Goal: Information Seeking & Learning: Learn about a topic

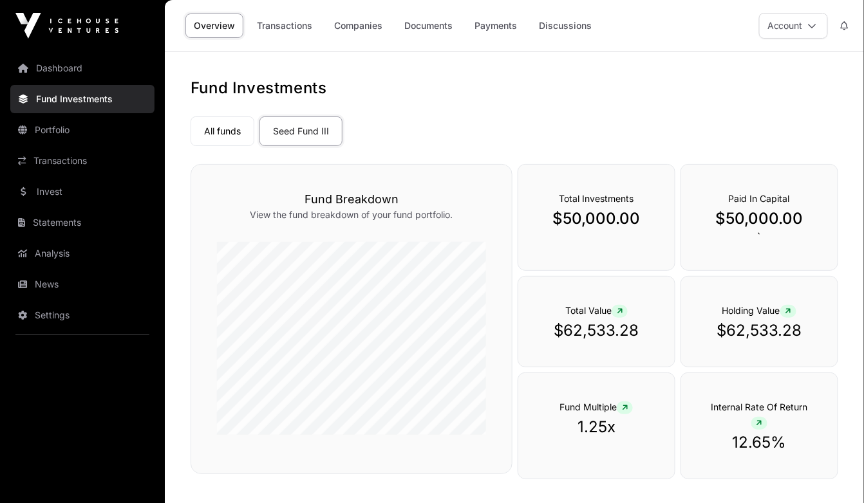
click at [59, 131] on link "Portfolio" at bounding box center [82, 130] width 144 height 28
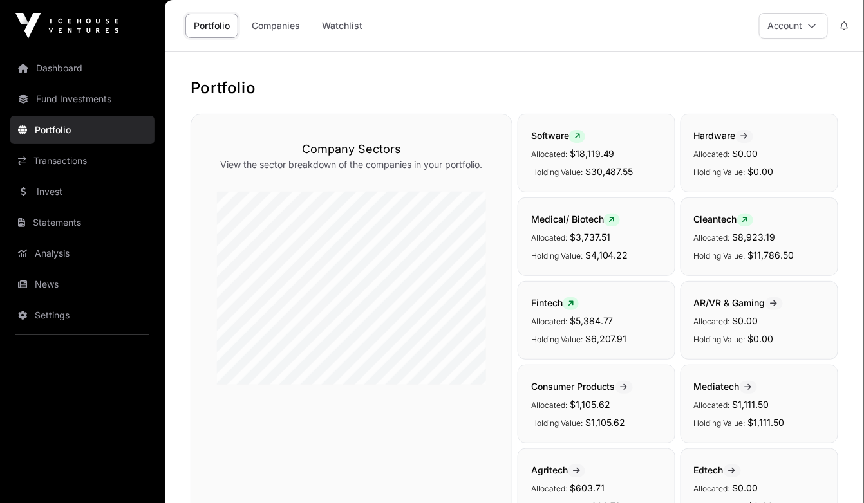
click at [62, 98] on link "Fund Investments" at bounding box center [82, 99] width 144 height 28
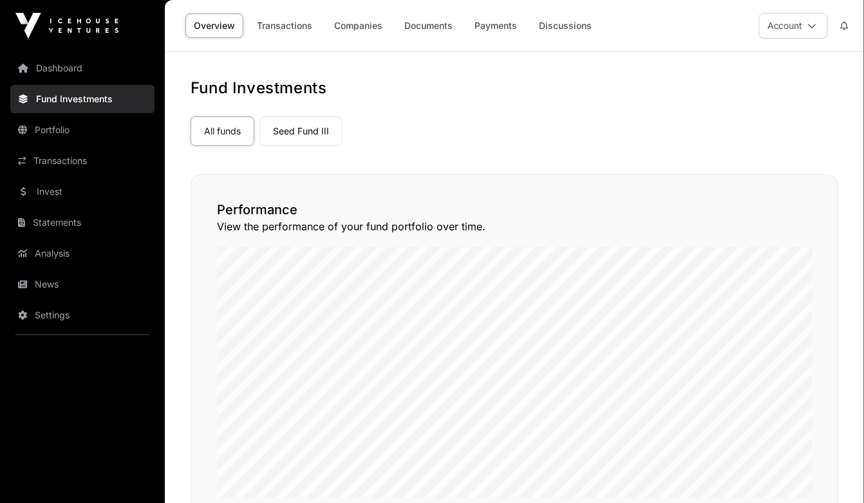
click at [54, 162] on link "Transactions" at bounding box center [82, 161] width 144 height 28
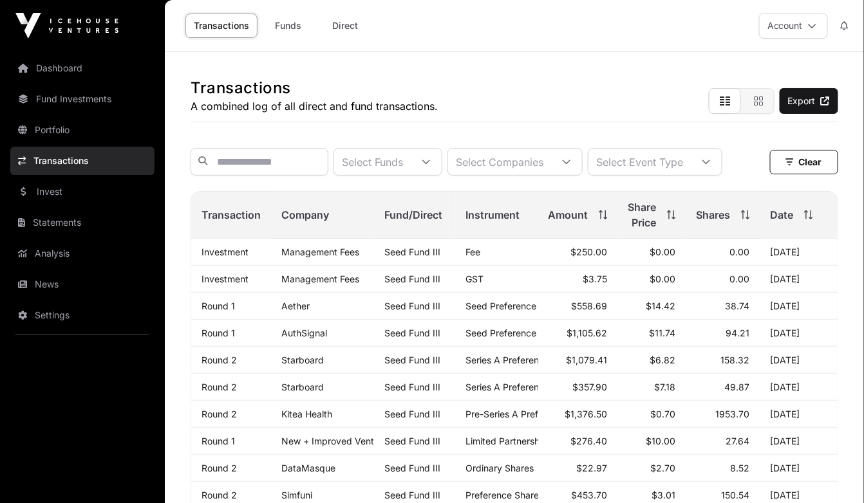
click at [56, 130] on link "Portfolio" at bounding box center [82, 130] width 144 height 28
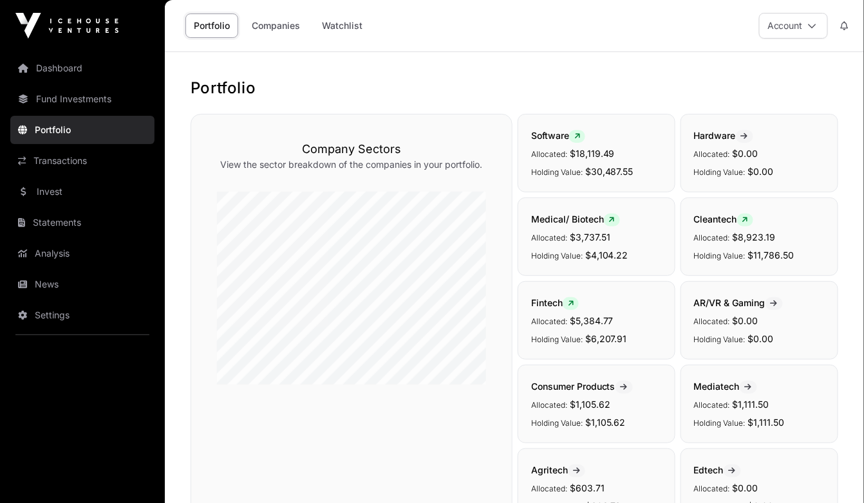
click at [289, 28] on link "Companies" at bounding box center [275, 26] width 65 height 24
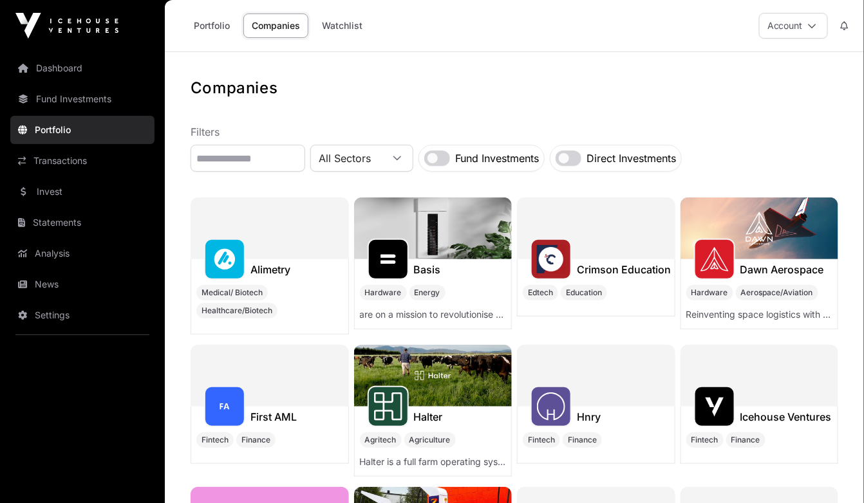
click at [44, 284] on link "News" at bounding box center [82, 284] width 144 height 28
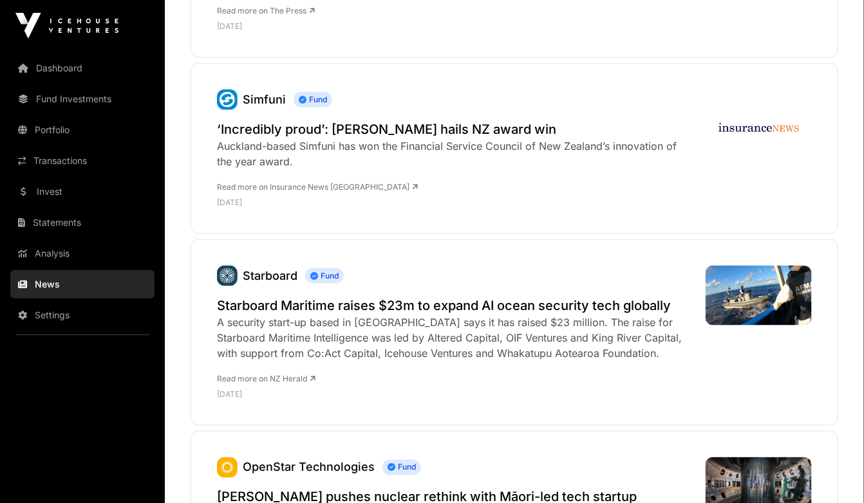
scroll to position [346, 0]
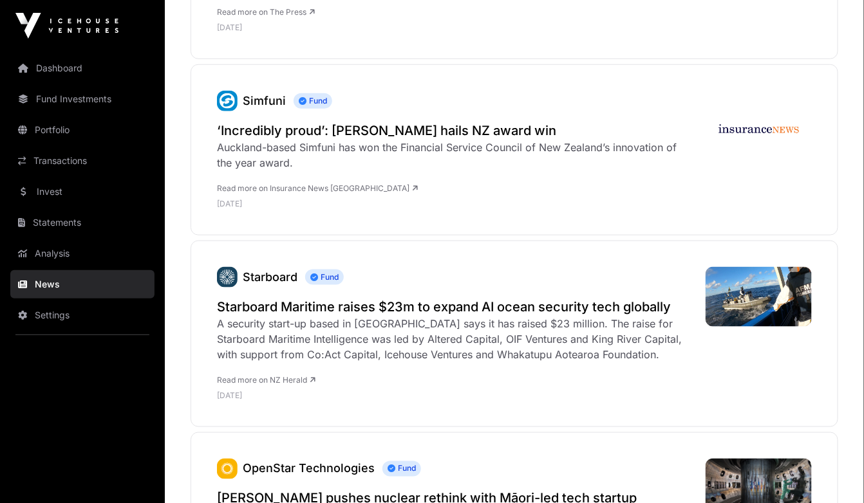
click at [68, 189] on link "Invest" at bounding box center [82, 192] width 144 height 28
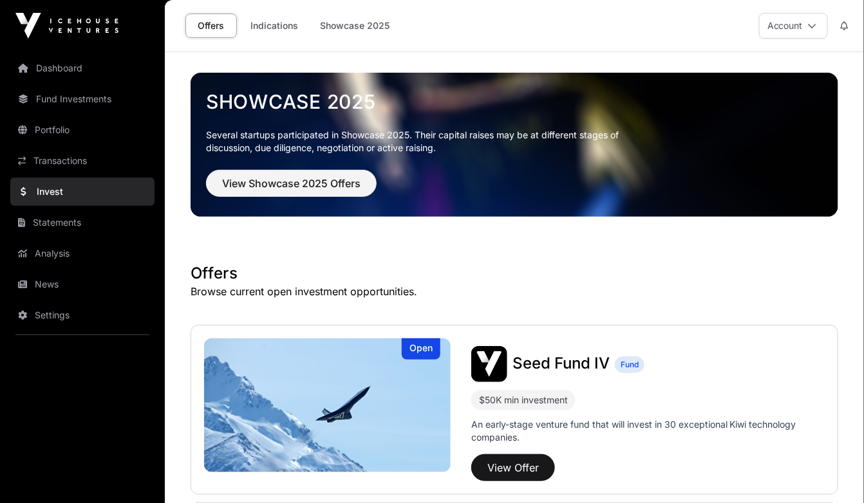
click at [55, 69] on link "Dashboard" at bounding box center [82, 68] width 144 height 28
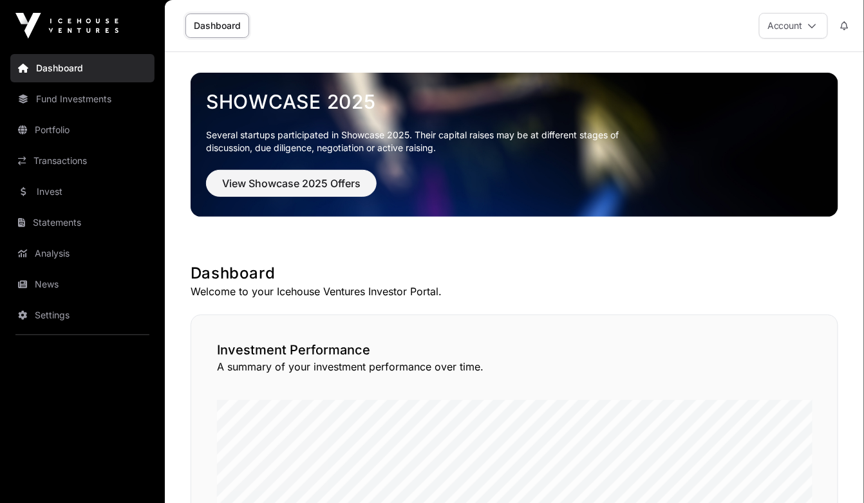
click at [48, 227] on link "Statements" at bounding box center [82, 223] width 144 height 28
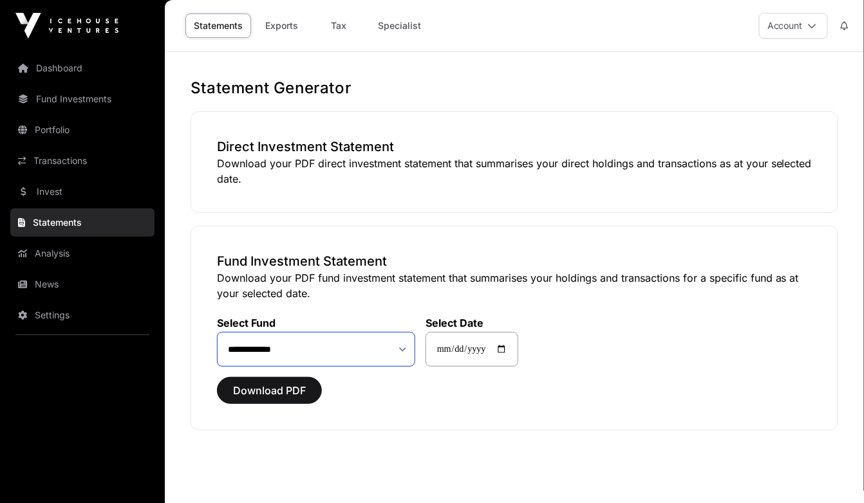
click at [406, 346] on select "**********" at bounding box center [316, 349] width 198 height 34
click at [55, 192] on link "Invest" at bounding box center [82, 192] width 144 height 28
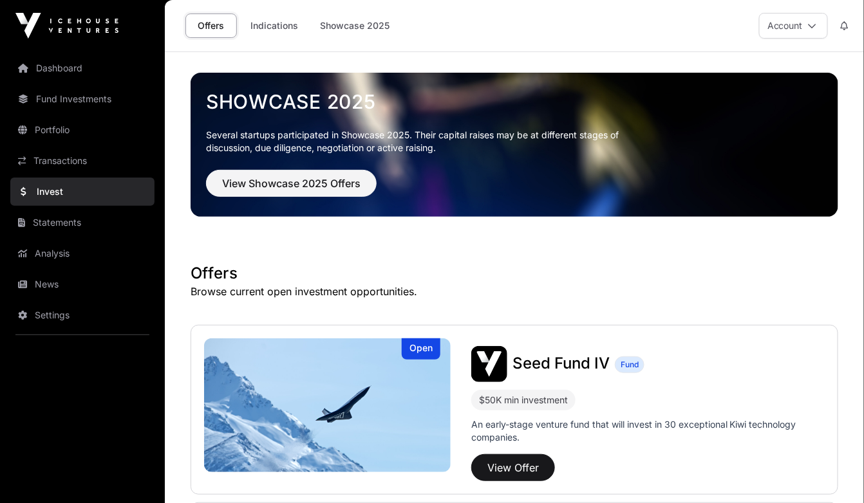
scroll to position [84, 0]
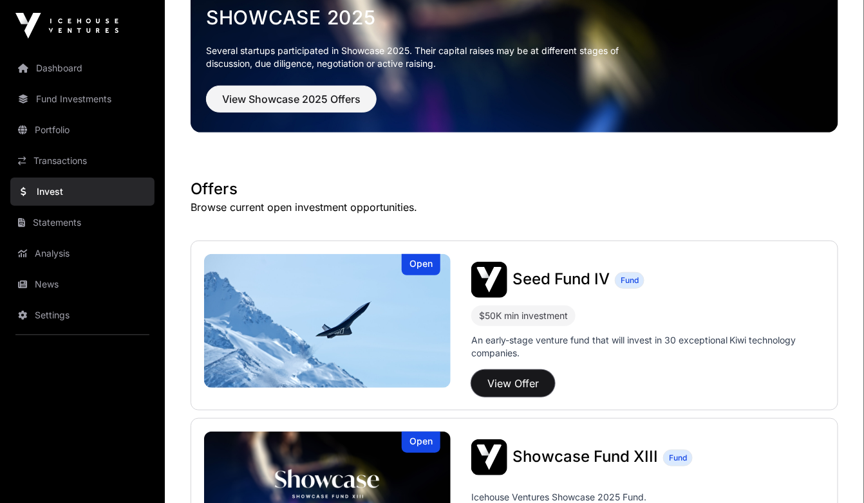
click at [510, 387] on button "View Offer" at bounding box center [513, 383] width 84 height 27
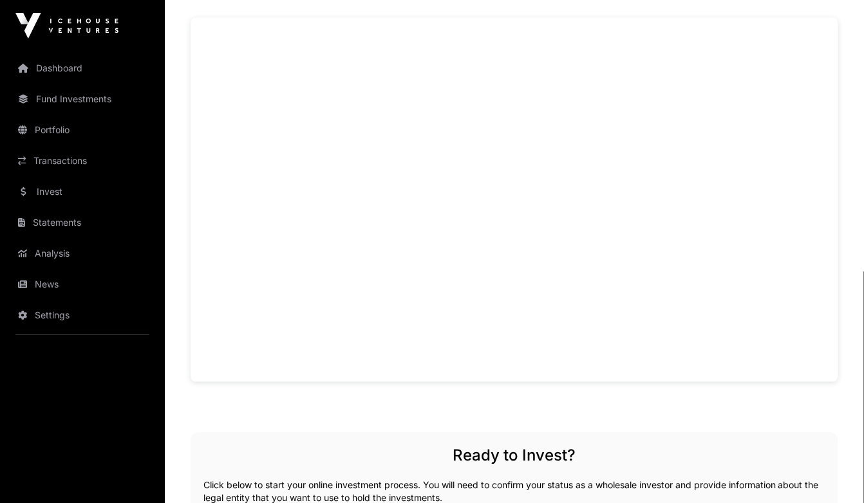
scroll to position [779, 0]
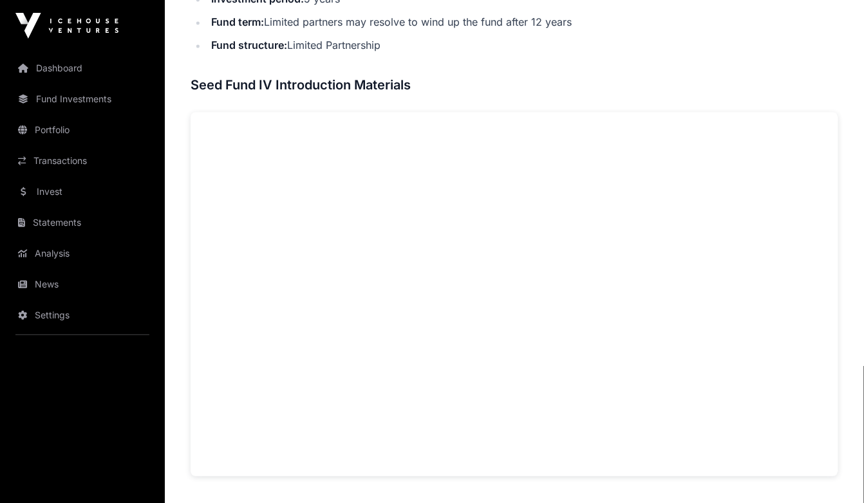
click at [841, 299] on div "Offers Seed Fund IV Seed Fund IV Fund An early-stage venture fund that will inv…" at bounding box center [514, 98] width 699 height 1650
click at [71, 164] on link "Transactions" at bounding box center [82, 161] width 144 height 28
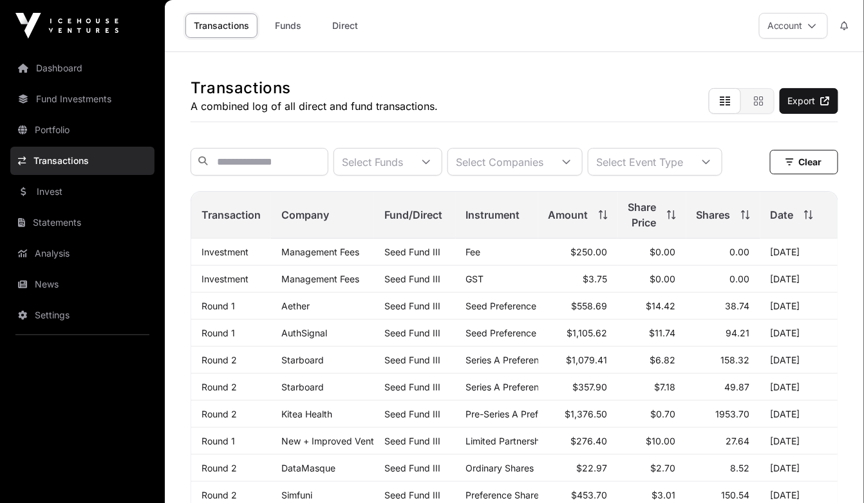
click at [71, 164] on link "Transactions" at bounding box center [82, 161] width 144 height 28
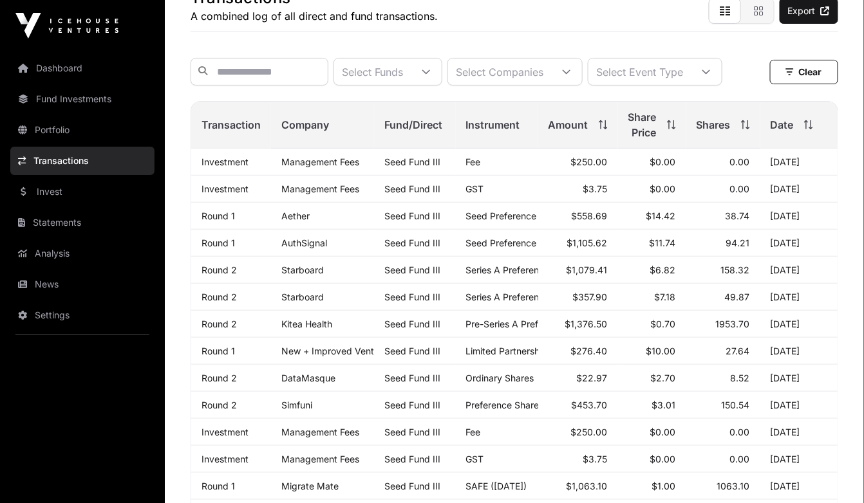
scroll to position [92, 0]
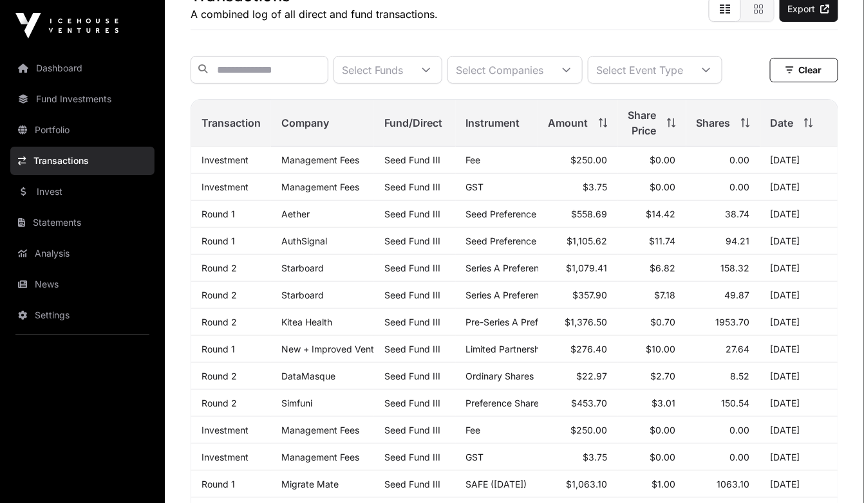
click at [324, 355] on link "New + Improved Ventures" at bounding box center [336, 349] width 111 height 11
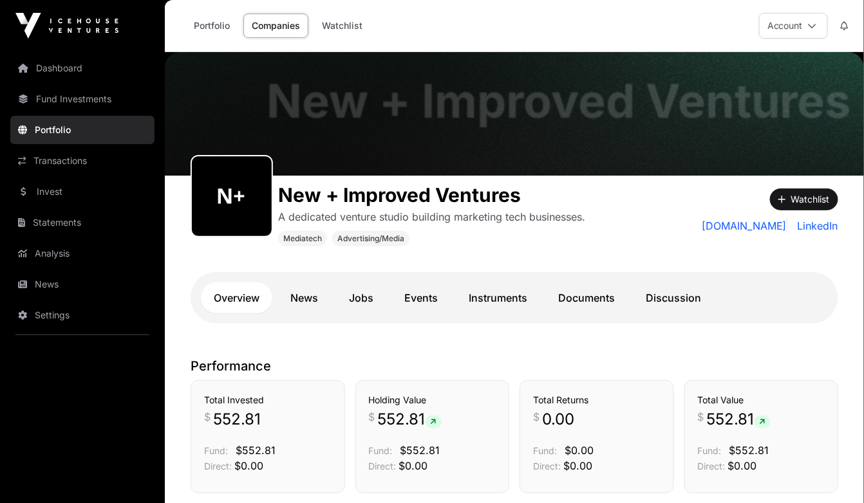
click at [257, 296] on link "Overview" at bounding box center [236, 298] width 71 height 31
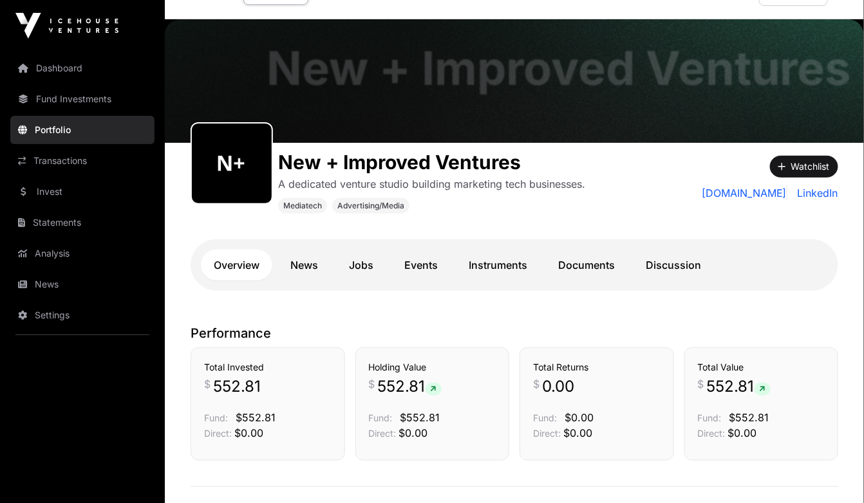
scroll to position [19, 0]
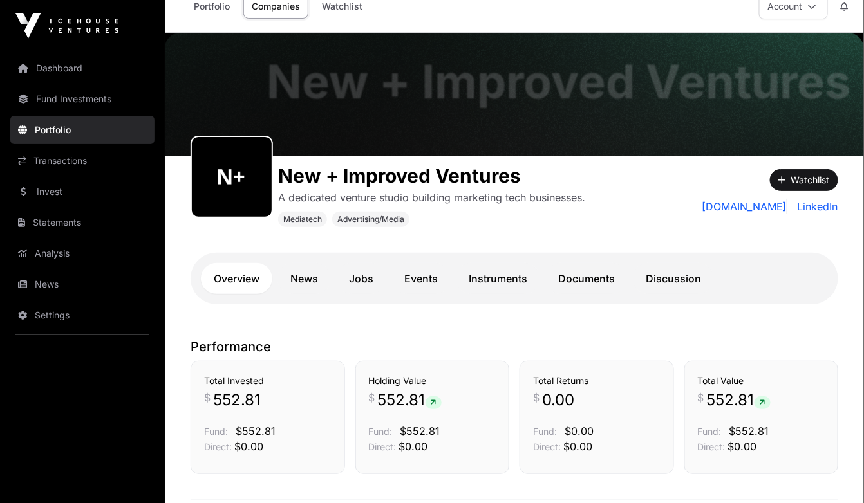
click at [717, 208] on link "[DOMAIN_NAME]" at bounding box center [745, 206] width 86 height 15
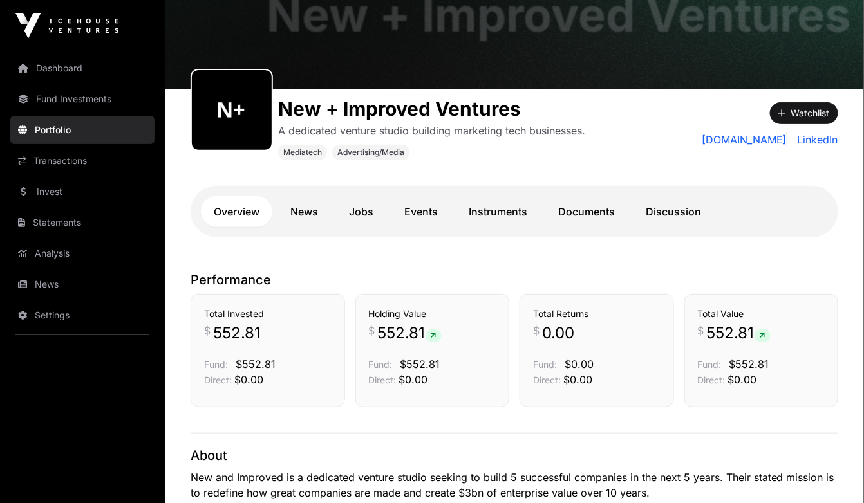
scroll to position [86, 0]
click at [57, 132] on link "Portfolio" at bounding box center [82, 130] width 144 height 28
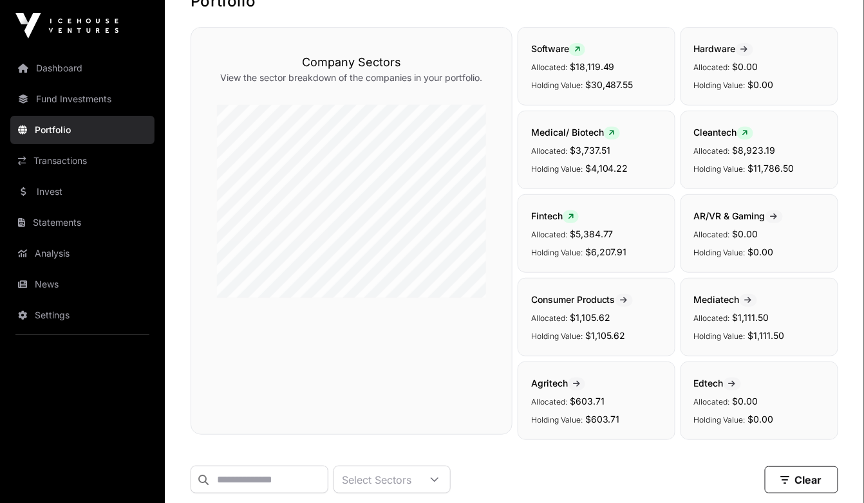
scroll to position [88, 0]
click at [754, 217] on span "AR/VR & Gaming" at bounding box center [738, 214] width 89 height 11
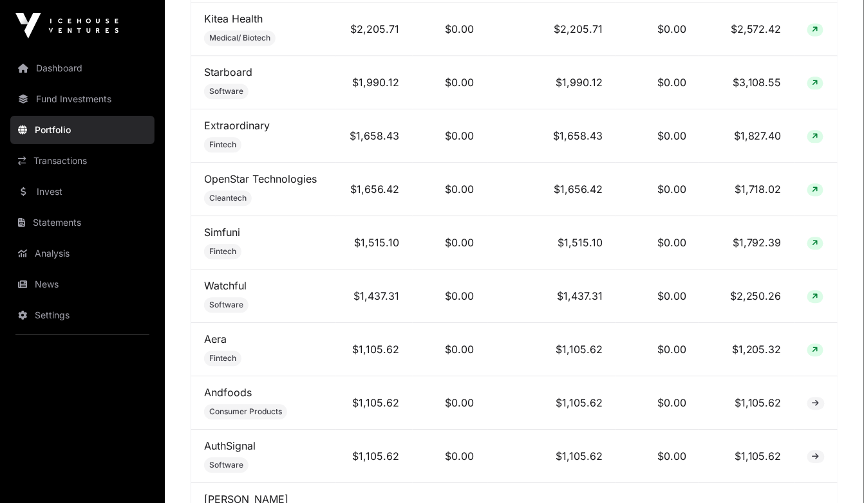
scroll to position [927, 0]
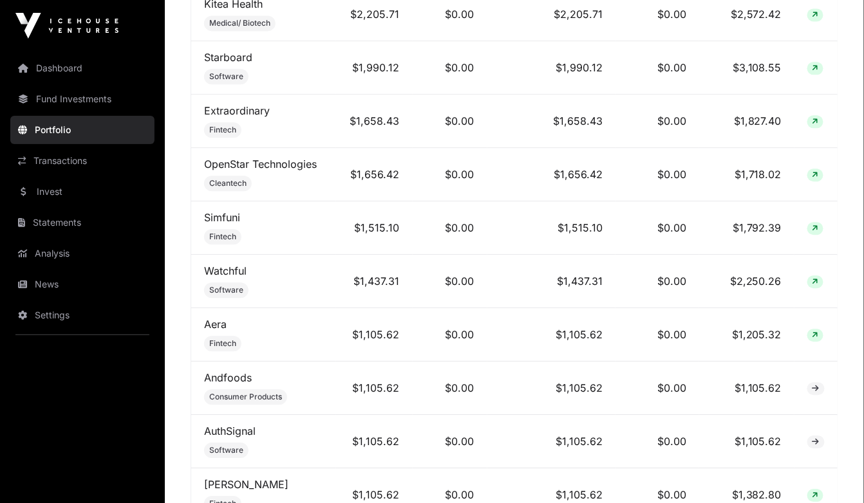
click at [225, 214] on link "Simfuni" at bounding box center [222, 217] width 36 height 13
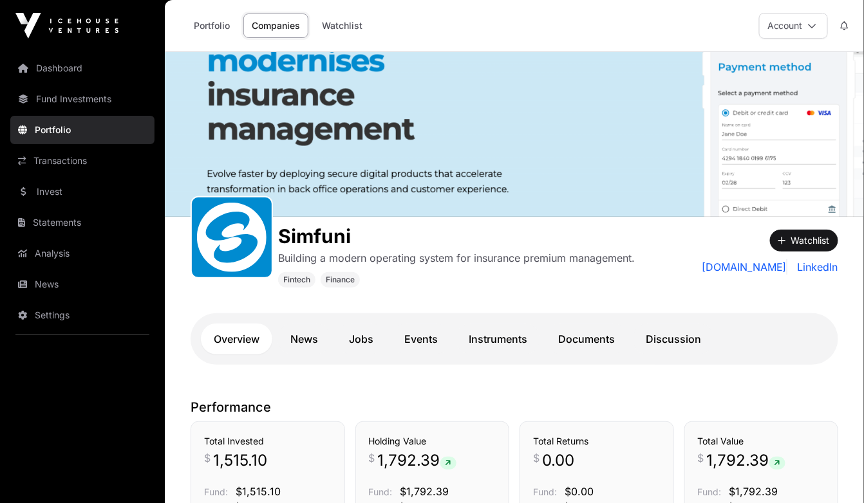
click at [48, 66] on link "Dashboard" at bounding box center [82, 68] width 144 height 28
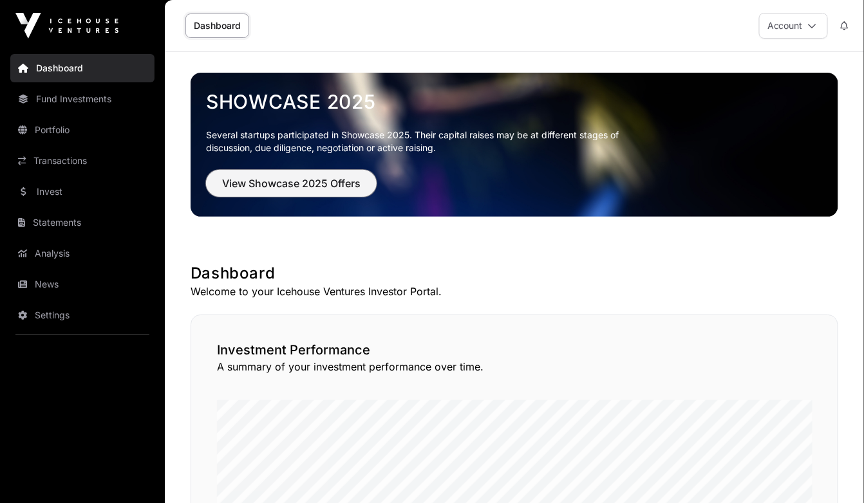
click at [284, 178] on span "View Showcase 2025 Offers" at bounding box center [291, 183] width 138 height 15
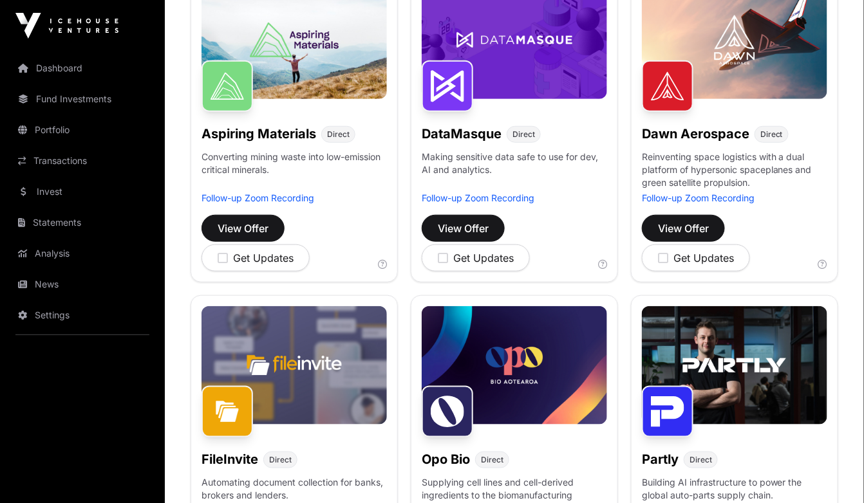
scroll to position [230, 0]
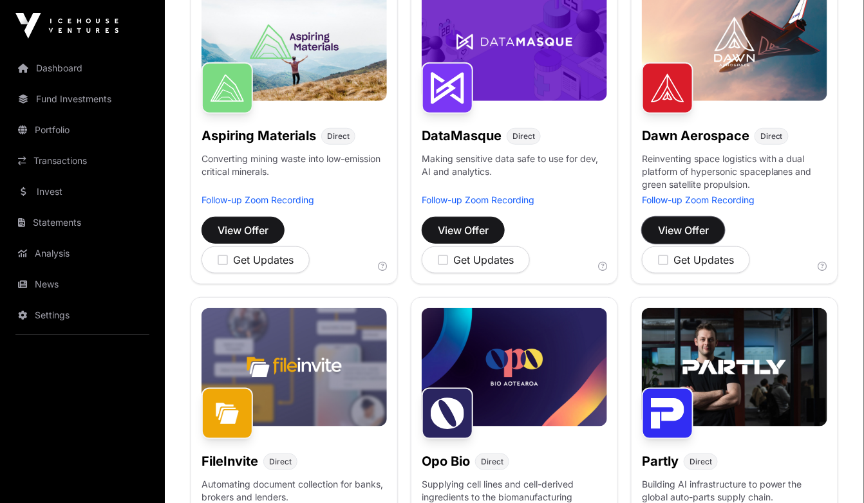
click at [677, 232] on span "View Offer" at bounding box center [683, 230] width 51 height 15
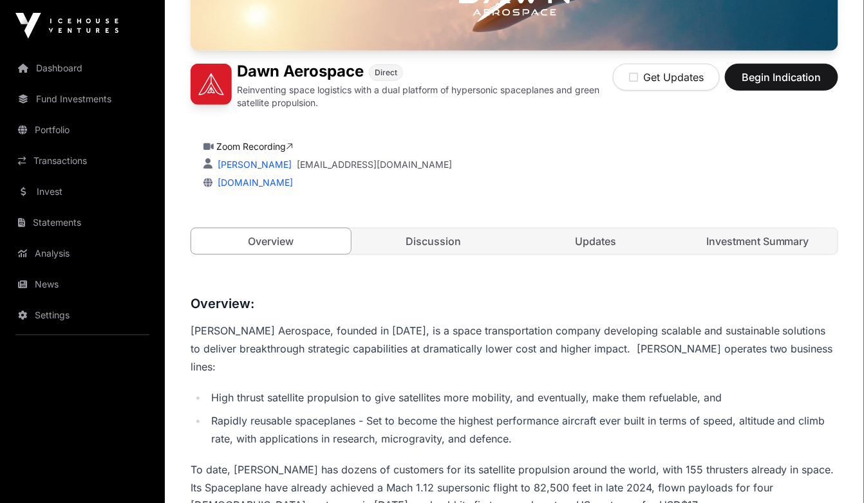
scroll to position [268, 0]
click at [763, 239] on link "Investment Summary" at bounding box center [758, 241] width 160 height 26
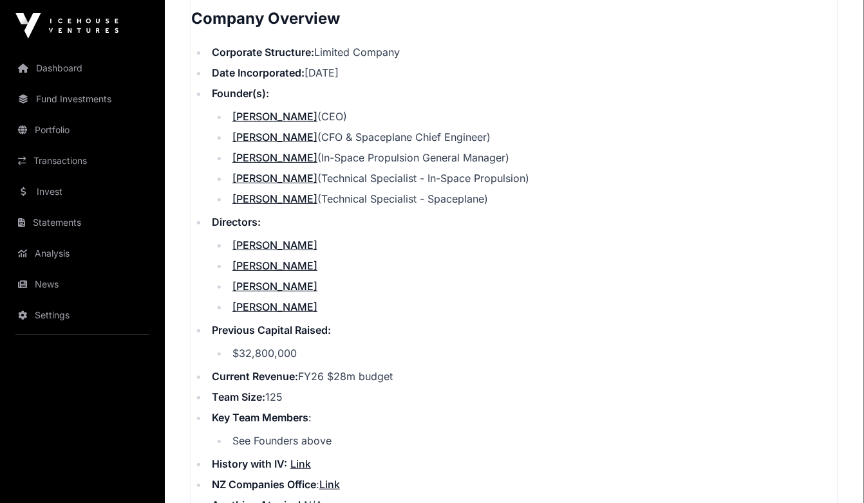
scroll to position [1534, 0]
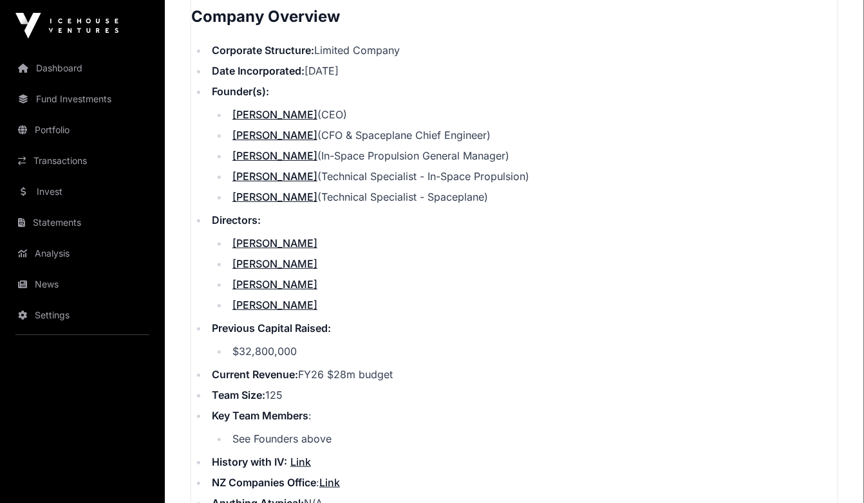
click at [70, 68] on link "Dashboard" at bounding box center [82, 68] width 144 height 28
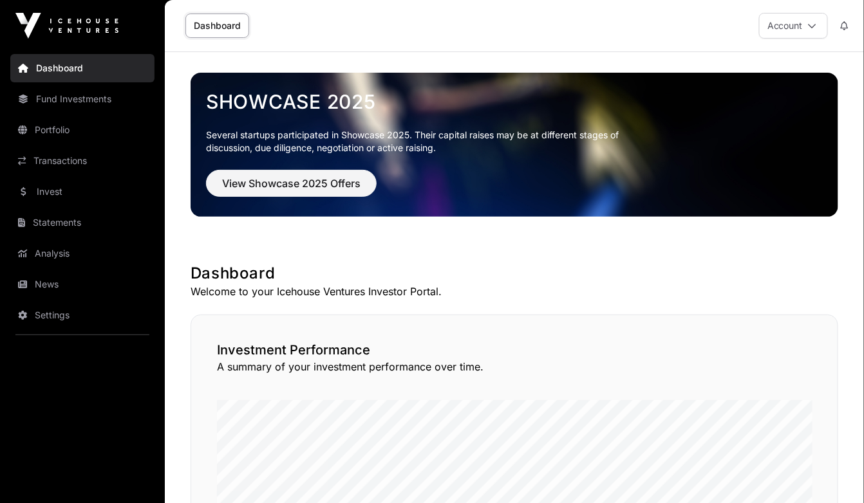
click at [813, 24] on icon at bounding box center [812, 25] width 9 height 9
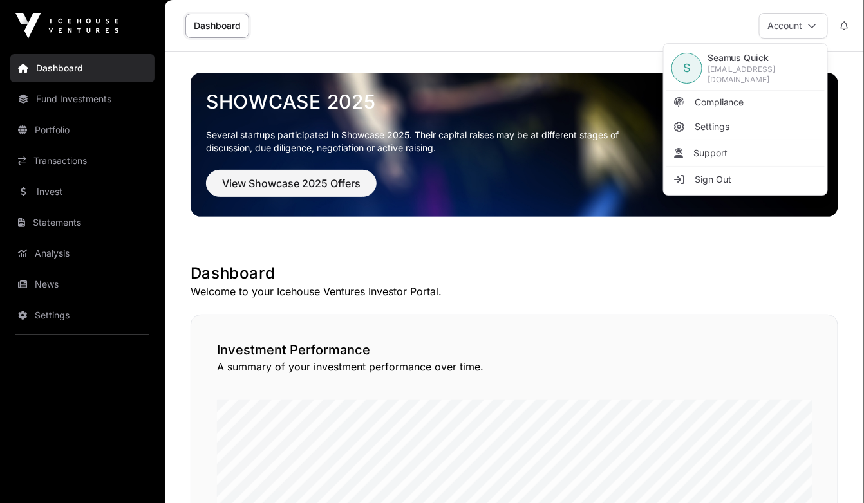
click at [719, 178] on span "Sign Out" at bounding box center [713, 179] width 37 height 13
